Goal: Information Seeking & Learning: Check status

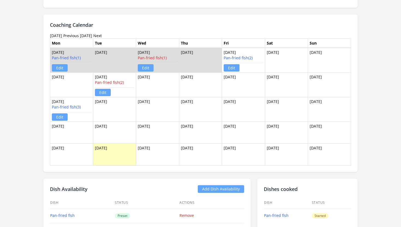
scroll to position [302, 0]
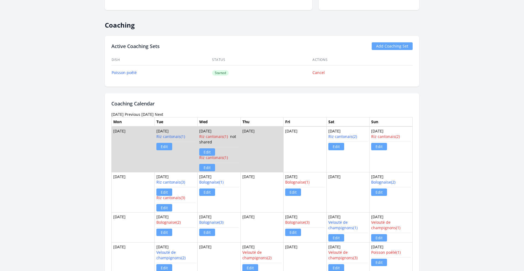
scroll to position [263, 0]
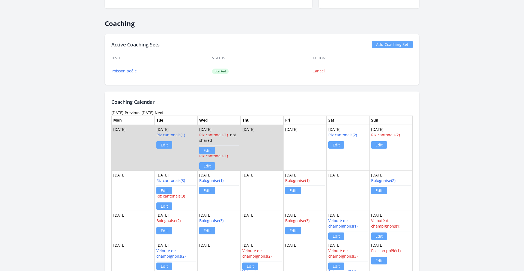
click at [140, 112] on link "Previous" at bounding box center [133, 112] width 16 height 5
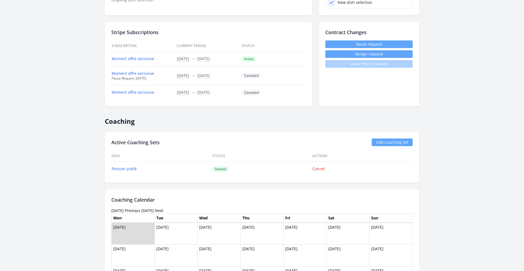
scroll to position [177, 0]
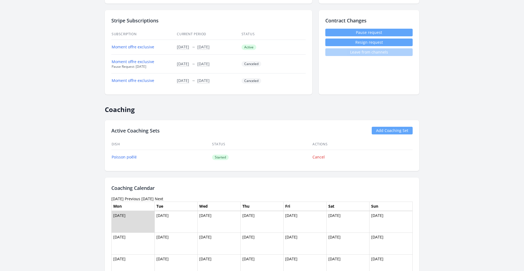
click at [135, 200] on link "Previous" at bounding box center [133, 198] width 16 height 5
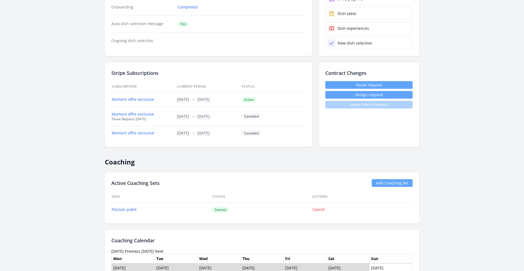
scroll to position [126, 0]
click at [137, 252] on link "Previous" at bounding box center [133, 250] width 16 height 5
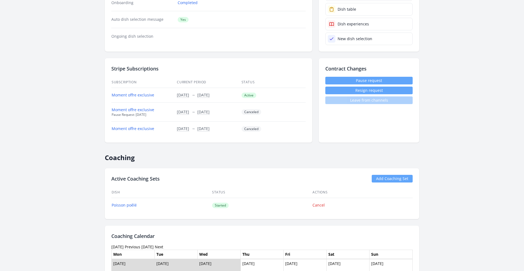
scroll to position [132, 0]
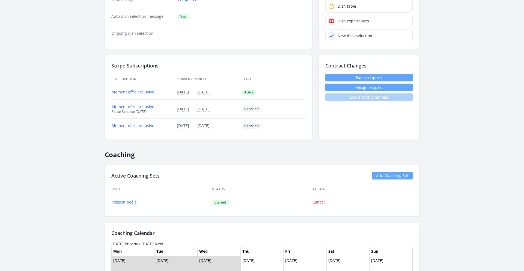
click at [137, 242] on link "Previous" at bounding box center [133, 243] width 16 height 5
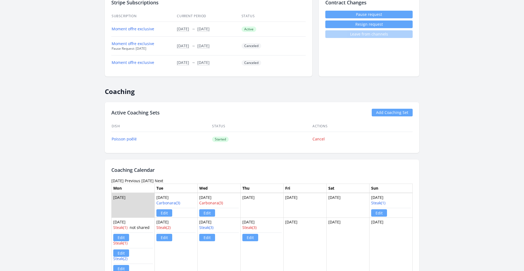
scroll to position [205, 0]
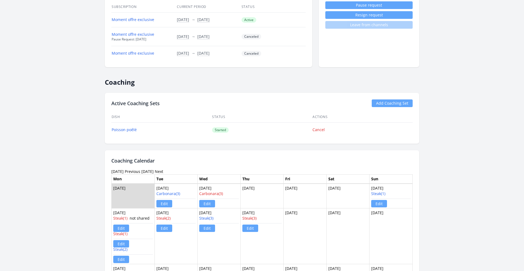
click at [136, 171] on link "Previous" at bounding box center [133, 171] width 16 height 5
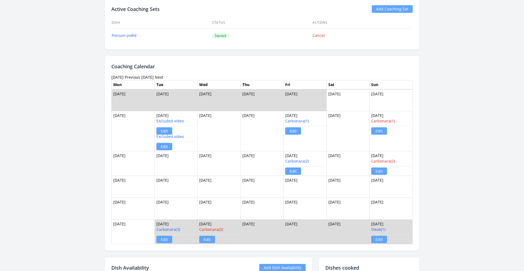
scroll to position [300, 0]
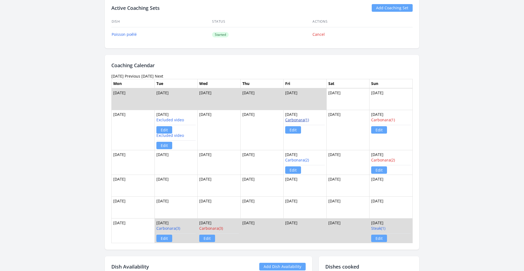
click at [297, 119] on link "Carbonara(1)" at bounding box center [297, 119] width 24 height 5
click at [386, 119] on link "Carbonara(1)" at bounding box center [383, 119] width 24 height 5
click at [296, 160] on link "Carbonara(2)" at bounding box center [297, 159] width 24 height 5
click at [383, 161] on link "Carbonara(2)" at bounding box center [383, 159] width 24 height 5
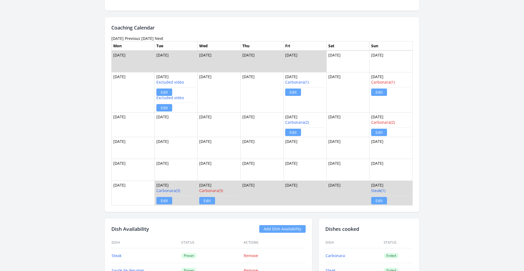
scroll to position [339, 0]
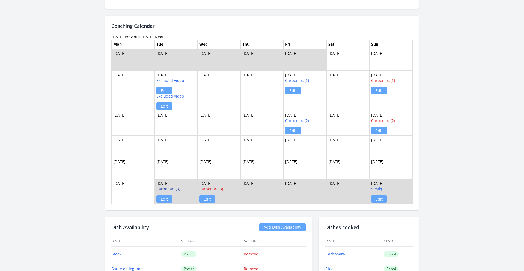
click at [168, 189] on link "Carbonara(3)" at bounding box center [168, 188] width 24 height 5
click at [208, 187] on link "Carbonara(3)" at bounding box center [211, 188] width 24 height 5
click at [163, 36] on link "Next" at bounding box center [159, 36] width 8 height 5
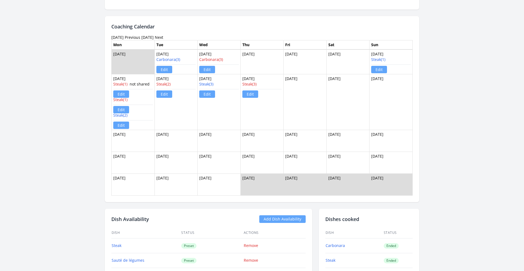
scroll to position [333, 0]
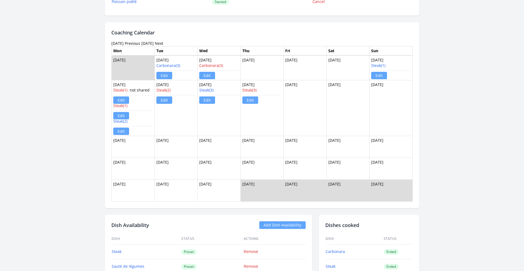
click at [138, 43] on link "Previous" at bounding box center [133, 43] width 16 height 5
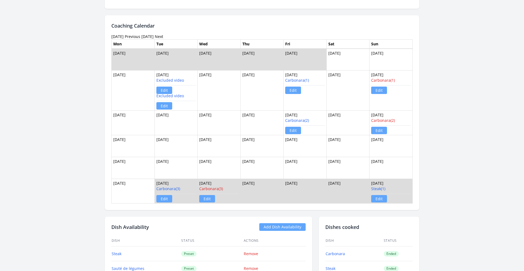
scroll to position [340, 0]
click at [381, 188] on link "Steak(1)" at bounding box center [378, 188] width 14 height 5
click at [163, 35] on link "Next" at bounding box center [159, 36] width 8 height 5
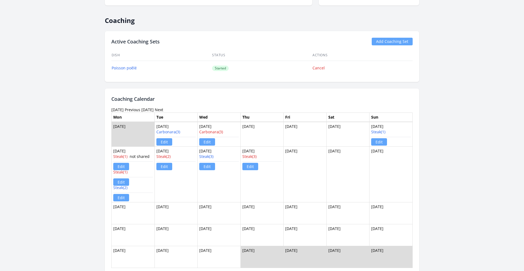
scroll to position [302, 0]
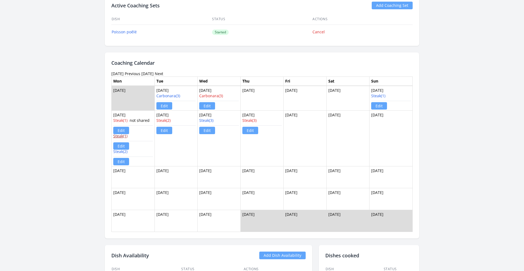
click at [122, 135] on link "Steak(1)" at bounding box center [120, 135] width 14 height 5
click at [120, 152] on link "Steak(2)" at bounding box center [120, 151] width 14 height 5
click at [166, 121] on link "Steak(2)" at bounding box center [163, 120] width 14 height 5
click at [207, 120] on link "Steak(3)" at bounding box center [206, 120] width 14 height 5
click at [249, 120] on link "Steak(3)" at bounding box center [249, 120] width 14 height 5
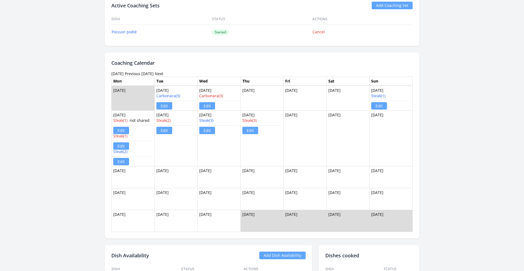
click at [140, 74] on link "Previous" at bounding box center [133, 73] width 16 height 5
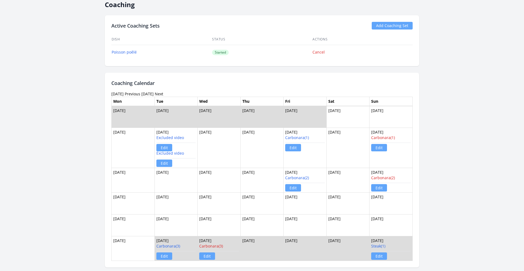
scroll to position [288, 0]
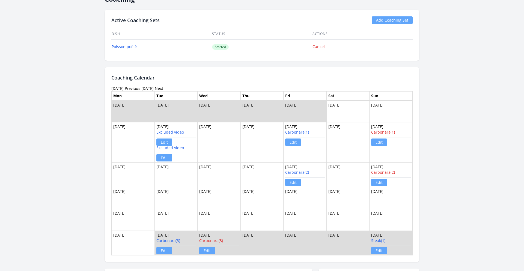
click at [163, 88] on link "Next" at bounding box center [159, 88] width 8 height 5
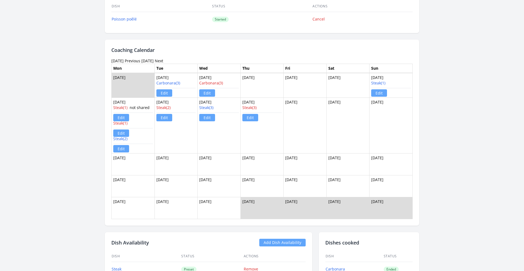
scroll to position [316, 0]
click at [161, 60] on link "Next" at bounding box center [159, 60] width 8 height 5
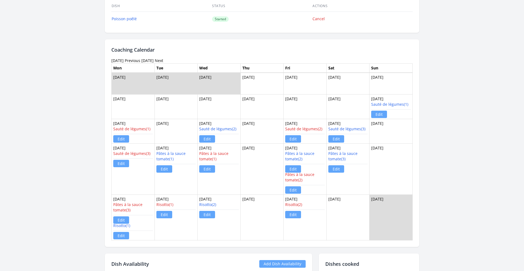
scroll to position [316, 0]
click at [137, 59] on link "Previous" at bounding box center [133, 59] width 16 height 5
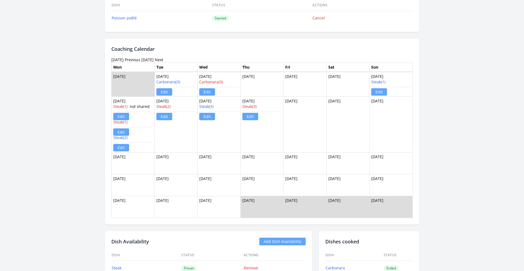
scroll to position [317, 0]
click at [163, 58] on link "Next" at bounding box center [159, 59] width 8 height 5
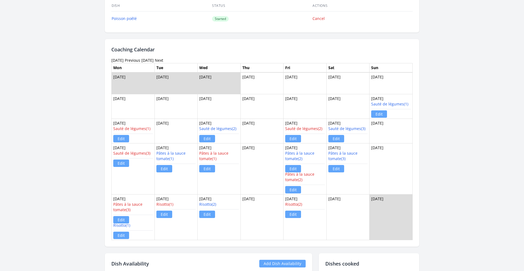
scroll to position [319, 0]
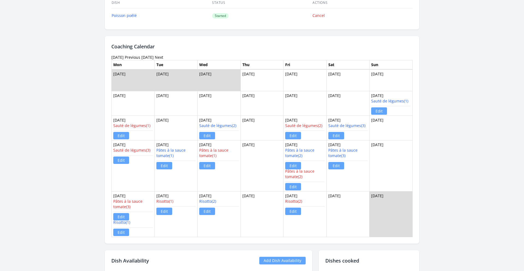
click at [138, 57] on link "Previous" at bounding box center [133, 57] width 16 height 5
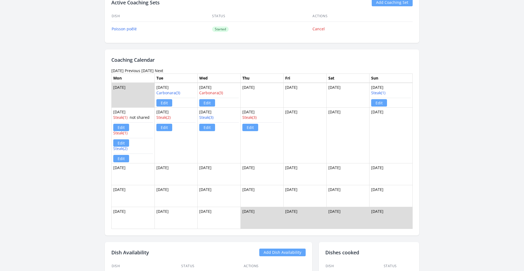
scroll to position [314, 0]
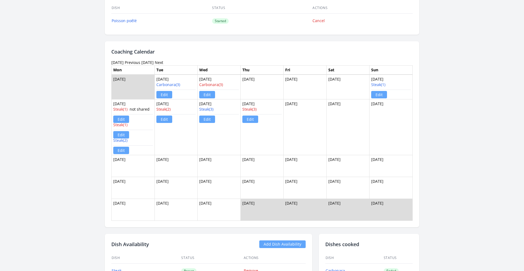
click at [162, 62] on link "Next" at bounding box center [159, 62] width 8 height 5
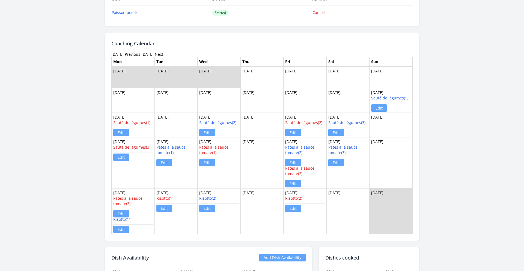
scroll to position [323, 0]
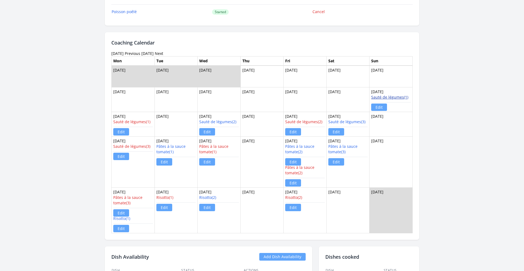
click at [388, 95] on link "Sauté de légumes(1)" at bounding box center [389, 96] width 37 height 5
click at [139, 122] on link "Sauté de légumes(1)" at bounding box center [131, 121] width 37 height 5
click at [216, 121] on link "Sauté de légumes(2)" at bounding box center [217, 121] width 37 height 5
click at [309, 121] on link "Sauté de légumes(2)" at bounding box center [303, 121] width 37 height 5
click at [348, 120] on link "Sauté de légumes(3)" at bounding box center [346, 121] width 37 height 5
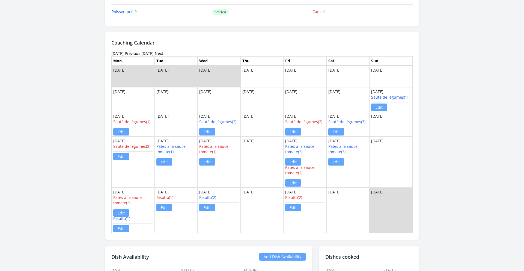
click at [142, 145] on link "Sauté de légumes(3)" at bounding box center [131, 146] width 37 height 5
click at [168, 147] on link "Pâtes à la sauce tomate(1)" at bounding box center [170, 149] width 29 height 11
drag, startPoint x: 154, startPoint y: 145, endPoint x: 166, endPoint y: 146, distance: 12.3
click at [166, 146] on tr "May 19 Sauté de légumes(3) Edit May 20 Pâtes à la sauce tomate(1) Edit May 21…" at bounding box center [262, 161] width 301 height 51
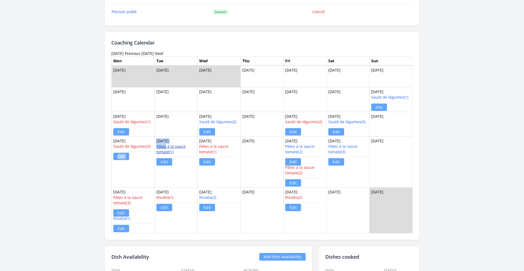
copy tr "Sauté de légumes(3) Edit May 20 Pâtes"
click at [166, 148] on link "Pâtes à la sauce tomate(1)" at bounding box center [170, 149] width 29 height 11
click at [216, 146] on link "Pâtes à la sauce tomate(1)" at bounding box center [213, 149] width 29 height 11
click at [297, 148] on link "Pâtes à la sauce tomate(2)" at bounding box center [299, 149] width 29 height 11
click at [297, 171] on link "Pâtes à la sauce tomate(2)" at bounding box center [299, 170] width 29 height 11
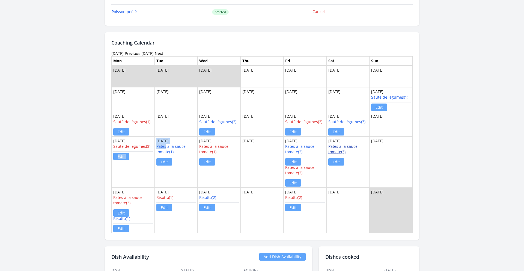
click at [339, 147] on link "Pâtes à la sauce tomate(3)" at bounding box center [342, 149] width 29 height 11
click at [125, 197] on link "Pâtes à la sauce tomate(3)" at bounding box center [127, 200] width 29 height 11
click at [125, 218] on link "Risotto(1)" at bounding box center [121, 218] width 17 height 5
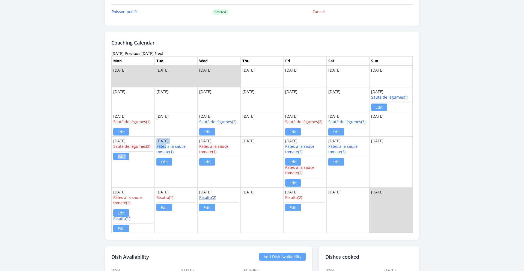
click at [210, 196] on link "Risotto(2)" at bounding box center [207, 197] width 17 height 5
click at [164, 196] on link "Risotto(1)" at bounding box center [164, 197] width 17 height 5
click at [292, 199] on link "Risotto(2)" at bounding box center [293, 197] width 17 height 5
click at [162, 53] on link "Next" at bounding box center [159, 53] width 8 height 5
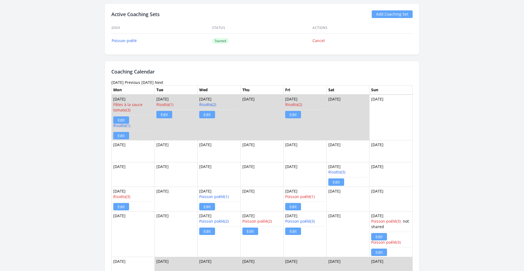
scroll to position [300, 0]
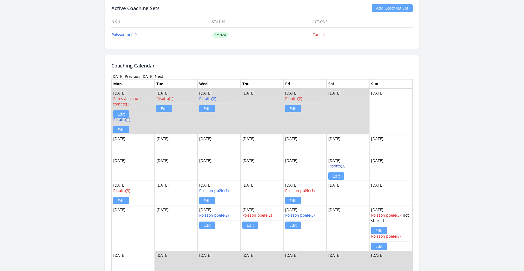
click at [341, 166] on link "Risotto(3)" at bounding box center [336, 165] width 17 height 5
click at [126, 191] on link "Risotto(3)" at bounding box center [121, 190] width 17 height 5
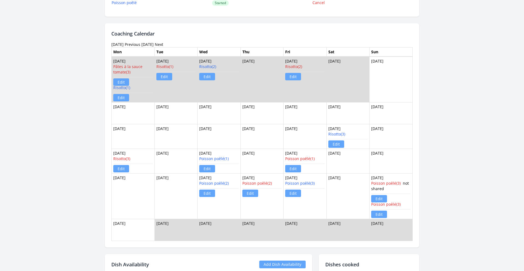
scroll to position [333, 0]
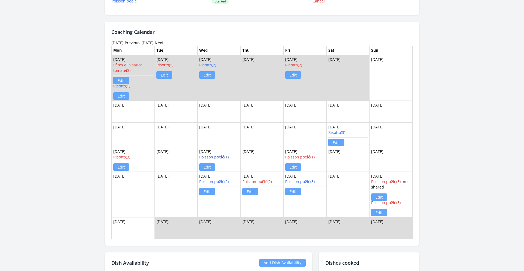
click at [216, 157] on link "Poisson poêlé(1)" at bounding box center [213, 156] width 29 height 5
click at [305, 157] on link "Poisson poêlé(1)" at bounding box center [299, 156] width 29 height 5
click at [215, 180] on link "Poisson poêlé(2)" at bounding box center [213, 181] width 29 height 5
click at [261, 182] on link "Poisson poêlé(2)" at bounding box center [256, 181] width 29 height 5
click at [307, 181] on link "Poisson poêlé(3)" at bounding box center [299, 181] width 29 height 5
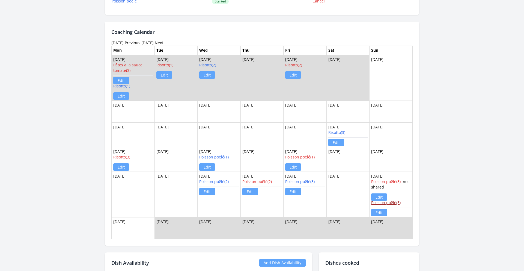
click at [392, 202] on link "Poisson poêlé(3)" at bounding box center [385, 202] width 29 height 5
click at [163, 40] on link "Next" at bounding box center [159, 42] width 8 height 5
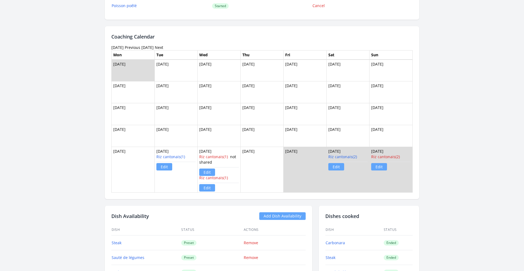
scroll to position [328, 0]
click at [136, 48] on link "Previous" at bounding box center [133, 47] width 16 height 5
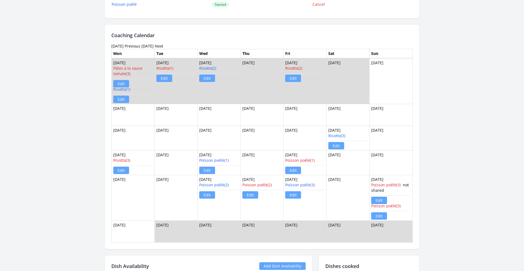
scroll to position [334, 0]
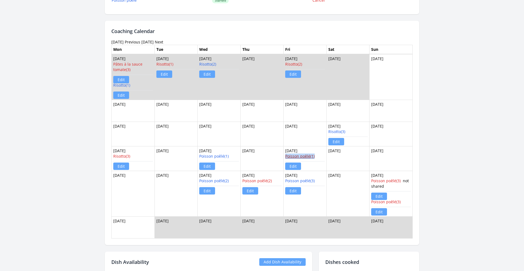
drag, startPoint x: 320, startPoint y: 156, endPoint x: 286, endPoint y: 156, distance: 33.8
click at [286, 156] on div "Poisson poêlé(1) Edit" at bounding box center [305, 161] width 40 height 16
copy link "Poisson poêlé(1)"
click at [163, 41] on link "Next" at bounding box center [159, 41] width 8 height 5
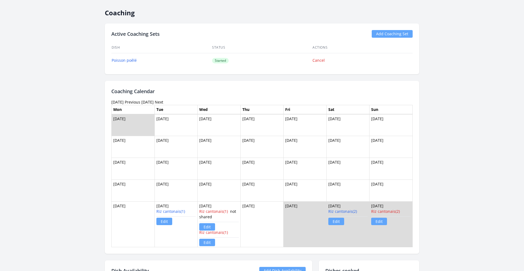
scroll to position [276, 0]
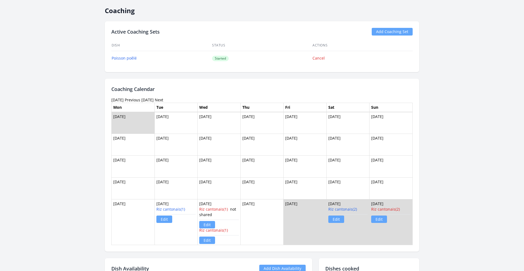
click at [160, 99] on link "Next" at bounding box center [159, 99] width 8 height 5
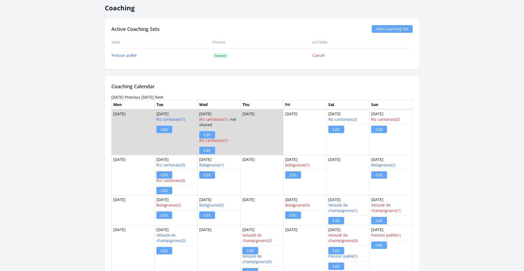
scroll to position [333, 0]
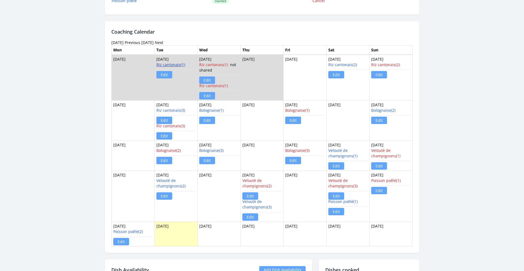
click at [175, 63] on link "Riz cantonais(1)" at bounding box center [170, 64] width 29 height 5
click at [219, 85] on link "Riz cantonais(1)" at bounding box center [213, 85] width 29 height 5
click at [340, 65] on link "Riz cantonais(2)" at bounding box center [342, 64] width 29 height 5
click at [383, 65] on link "Riz cantonais(2)" at bounding box center [385, 64] width 29 height 5
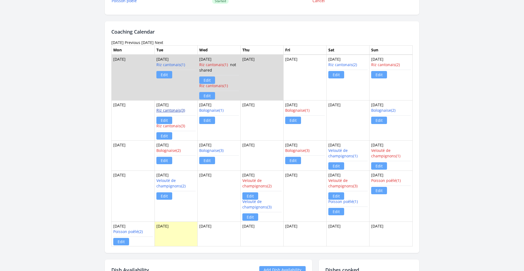
click at [176, 110] on link "Riz cantonais(3)" at bounding box center [170, 110] width 29 height 5
click at [178, 126] on link "Riz cantonais(3)" at bounding box center [170, 125] width 29 height 5
click at [298, 110] on link "Bolognaise(1)" at bounding box center [297, 110] width 24 height 5
click at [383, 110] on link "Bolognaise(2)" at bounding box center [383, 110] width 24 height 5
click at [213, 111] on link "Bolognaise(1)" at bounding box center [211, 110] width 24 height 5
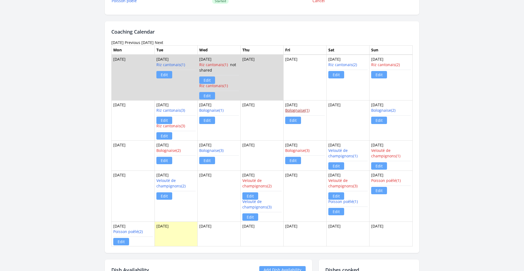
click at [293, 112] on link "Bolognaise(1)" at bounding box center [297, 110] width 24 height 5
click at [387, 108] on link "Bolognaise(2)" at bounding box center [383, 110] width 24 height 5
click at [173, 150] on link "Bolognaise(2)" at bounding box center [168, 150] width 24 height 5
click at [212, 148] on link "Bolognaise(3)" at bounding box center [211, 150] width 24 height 5
click at [302, 150] on link "Bolognaise(3)" at bounding box center [297, 150] width 24 height 5
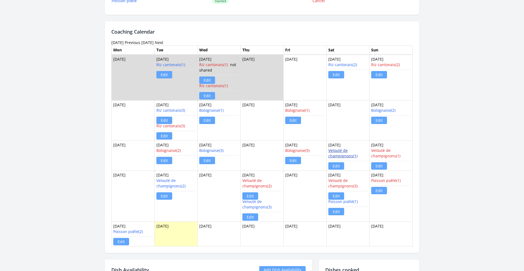
click at [341, 154] on link "Velouté de champignons(1)" at bounding box center [342, 153] width 29 height 11
click at [380, 152] on link "Velouté de champignons(1)" at bounding box center [385, 153] width 29 height 11
click at [173, 182] on link "Velouté de champignons(2)" at bounding box center [170, 183] width 29 height 11
click at [257, 182] on link "Velouté de champignons(2)" at bounding box center [256, 183] width 29 height 11
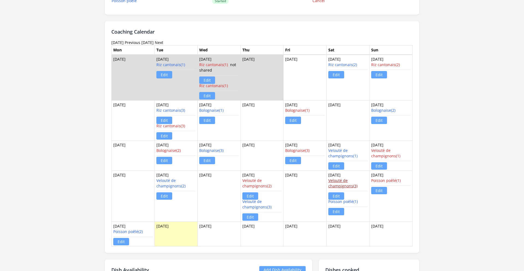
click at [339, 184] on link "Velouté de champignons(3)" at bounding box center [342, 183] width 29 height 11
click at [260, 206] on link "Velouté de champignons(3)" at bounding box center [256, 204] width 29 height 11
click at [336, 183] on link "Velouté de champignons(3)" at bounding box center [342, 183] width 29 height 11
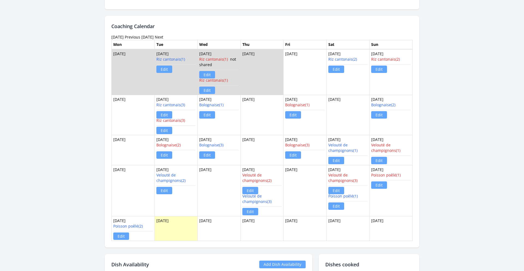
scroll to position [340, 0]
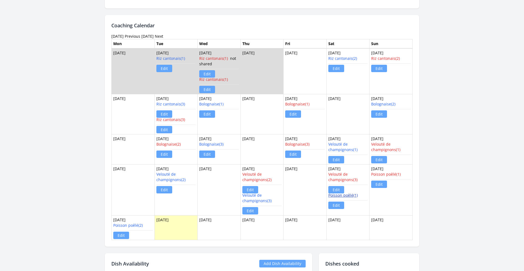
click at [347, 195] on link "Poisson poêlé(1)" at bounding box center [342, 194] width 29 height 5
click at [389, 172] on link "Poisson poêlé(1)" at bounding box center [385, 173] width 29 height 5
click at [134, 225] on link "Poisson poêlé(2)" at bounding box center [127, 224] width 29 height 5
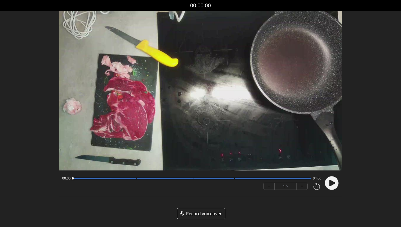
click at [197, 176] on div "00:00 04:00" at bounding box center [192, 178] width 260 height 4
click at [199, 179] on div at bounding box center [192, 178] width 238 height 3
click at [234, 177] on div at bounding box center [192, 178] width 238 height 3
click at [241, 181] on div "02:43 01:17 − 1 × +" at bounding box center [191, 183] width 262 height 19
click at [249, 176] on div "02:43 01:17" at bounding box center [192, 178] width 260 height 4
